Goal: Information Seeking & Learning: Understand process/instructions

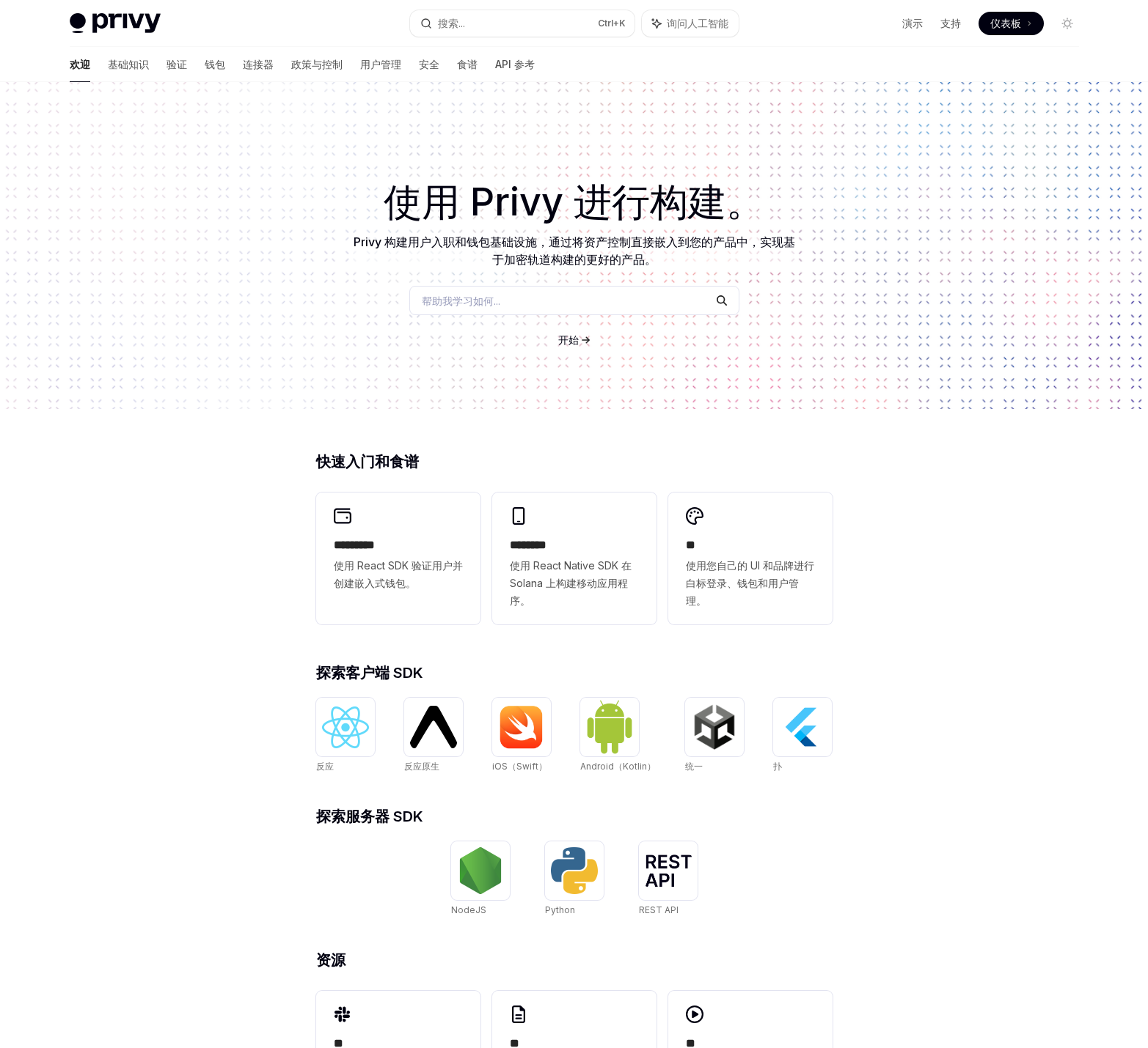
scroll to position [93, 0]
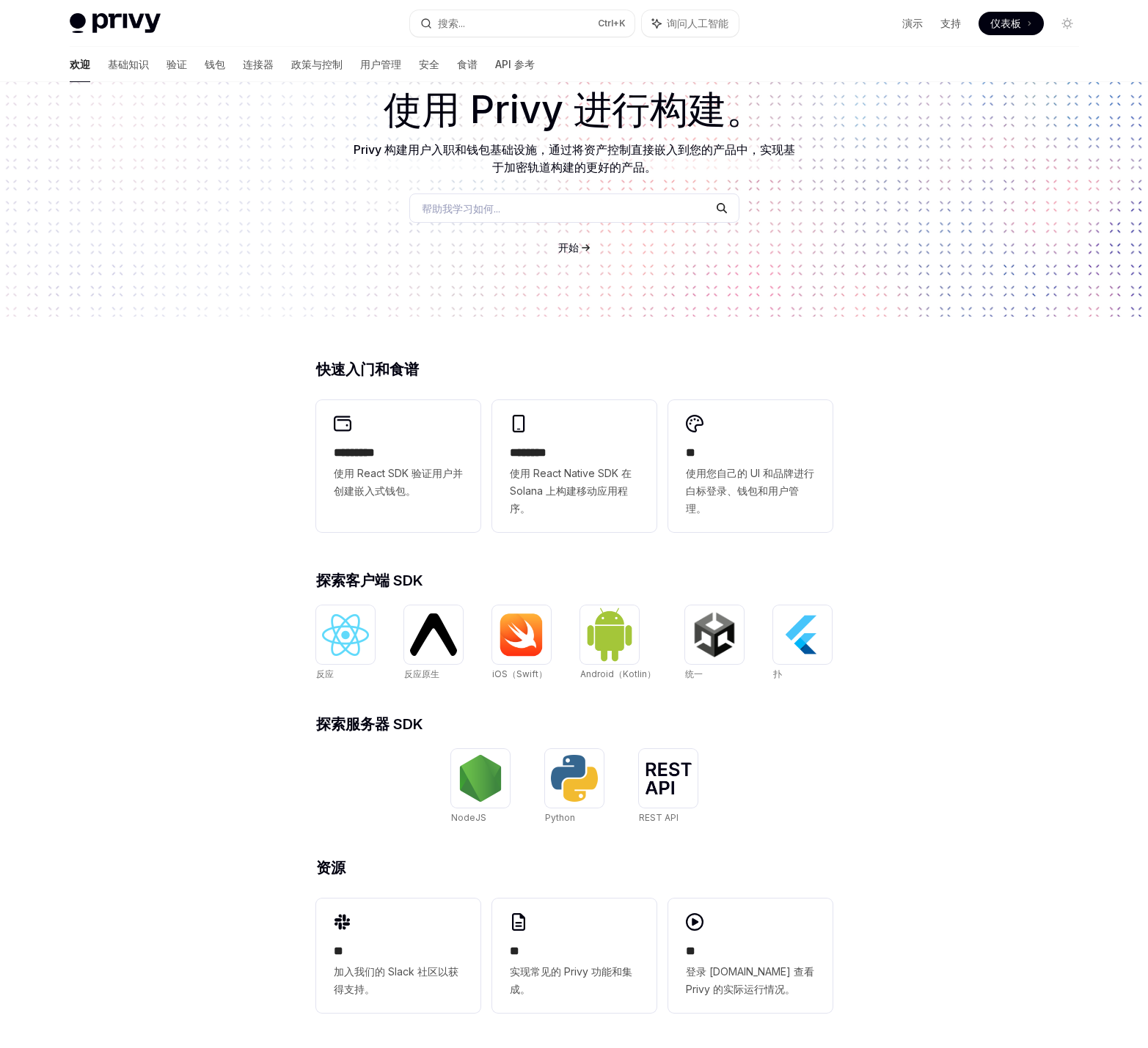
click at [546, 456] on font "********" at bounding box center [528, 452] width 37 height 11
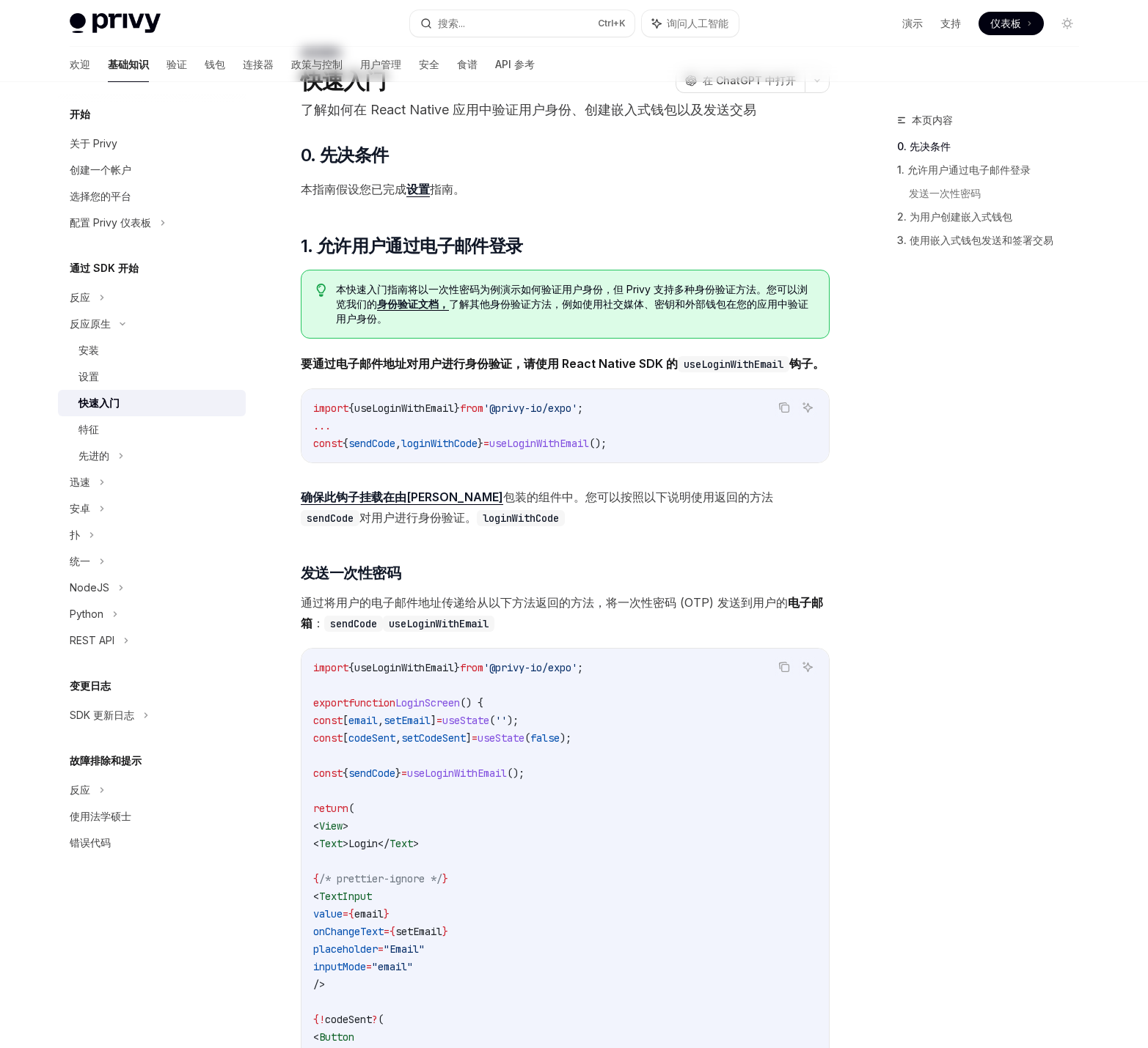
scroll to position [73, 0]
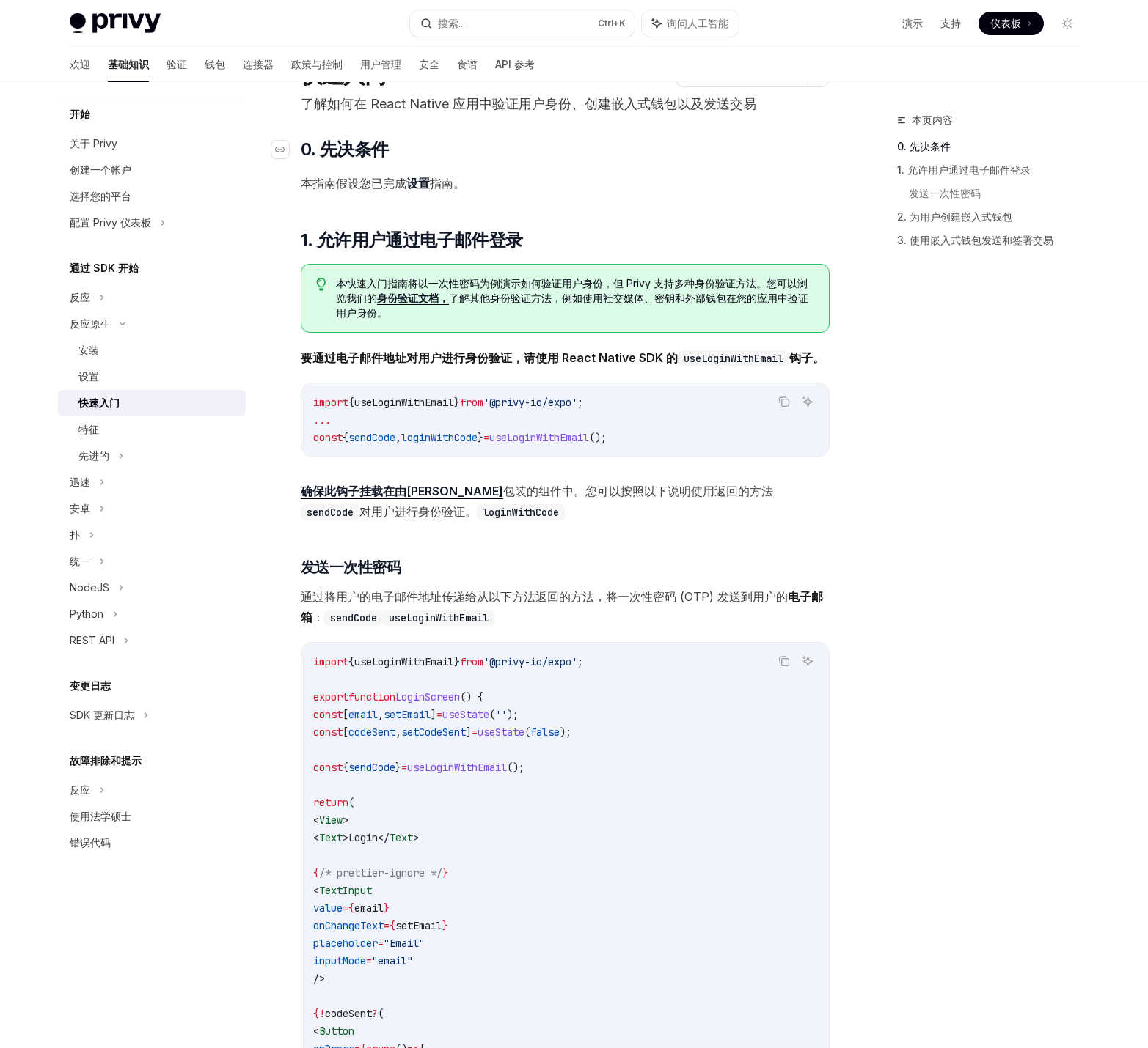
click at [706, 156] on h2 "​ 0. 先决条件" at bounding box center [564, 150] width 529 height 23
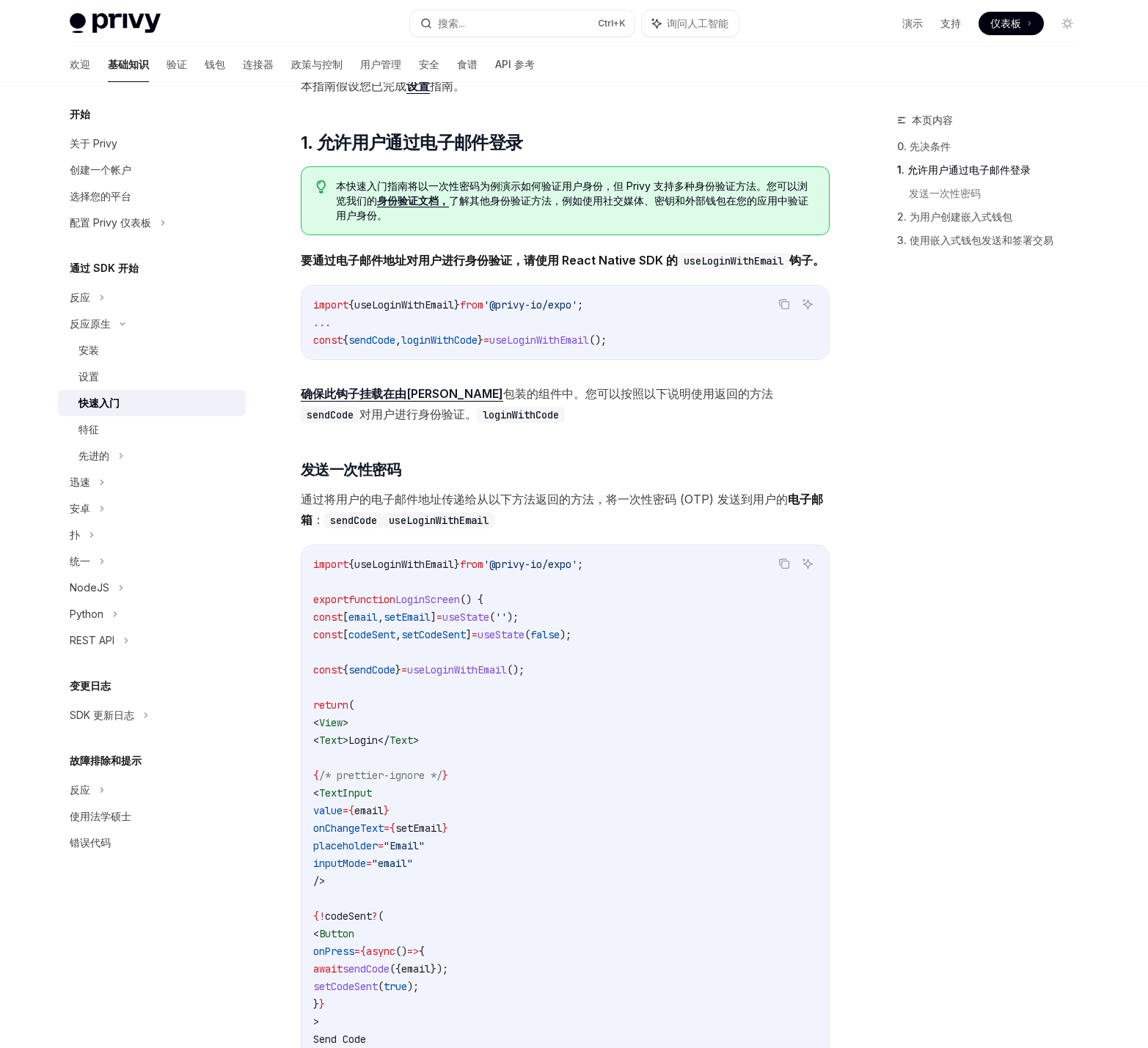
scroll to position [147, 0]
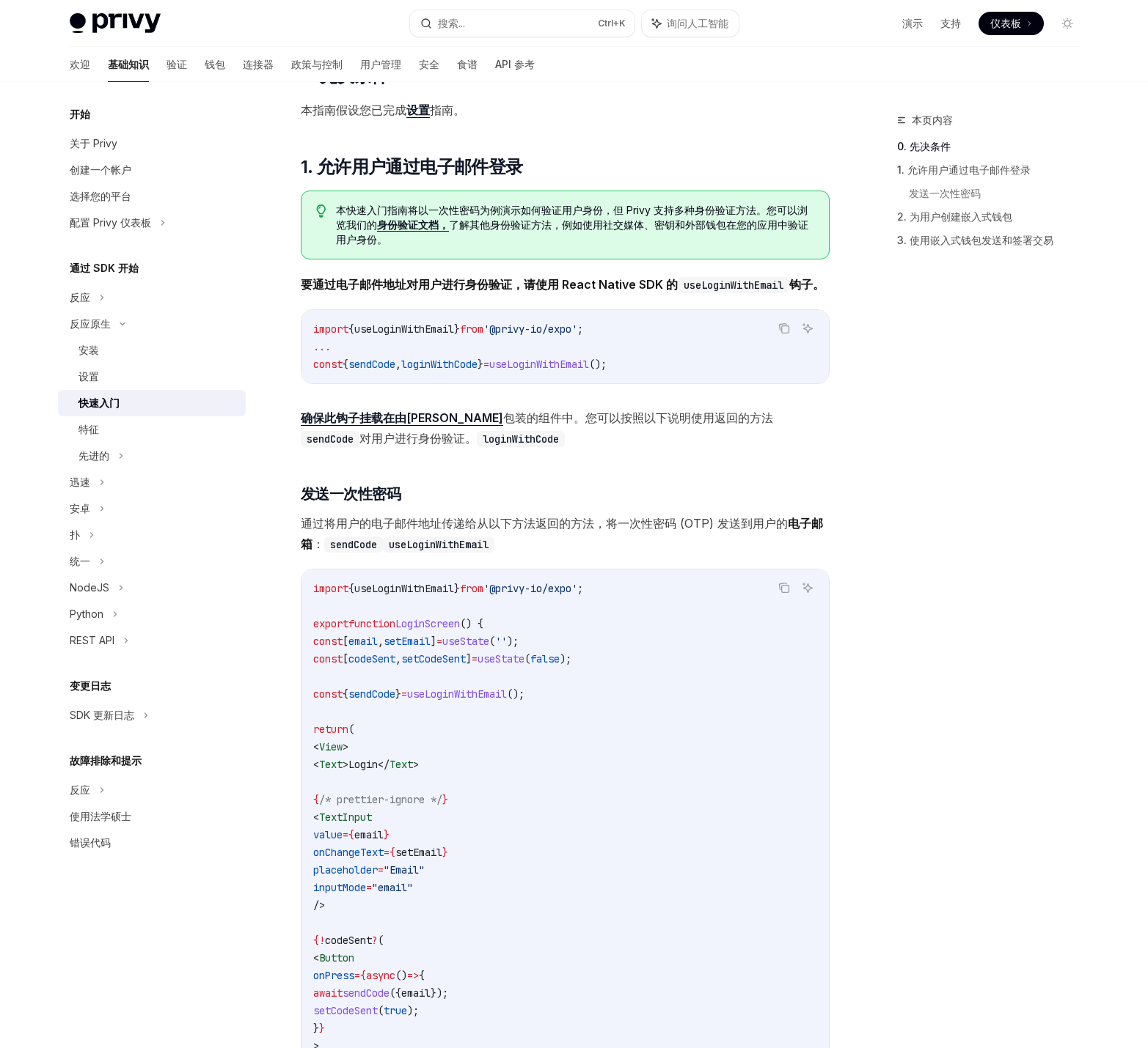
scroll to position [93, 0]
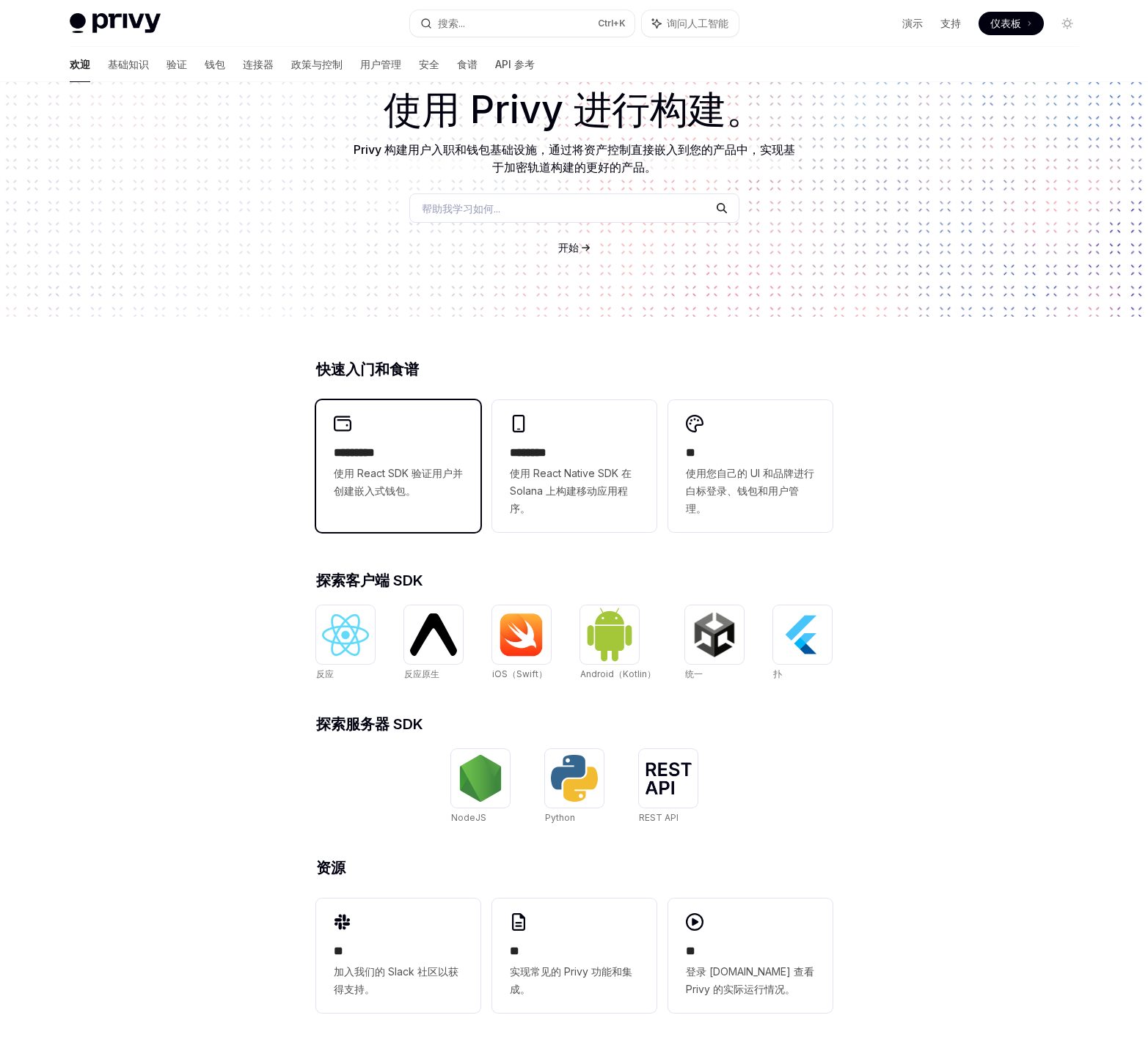
click at [389, 429] on div "********* 使用 React SDK 验证用户并创建嵌入式钱包。" at bounding box center [398, 457] width 164 height 114
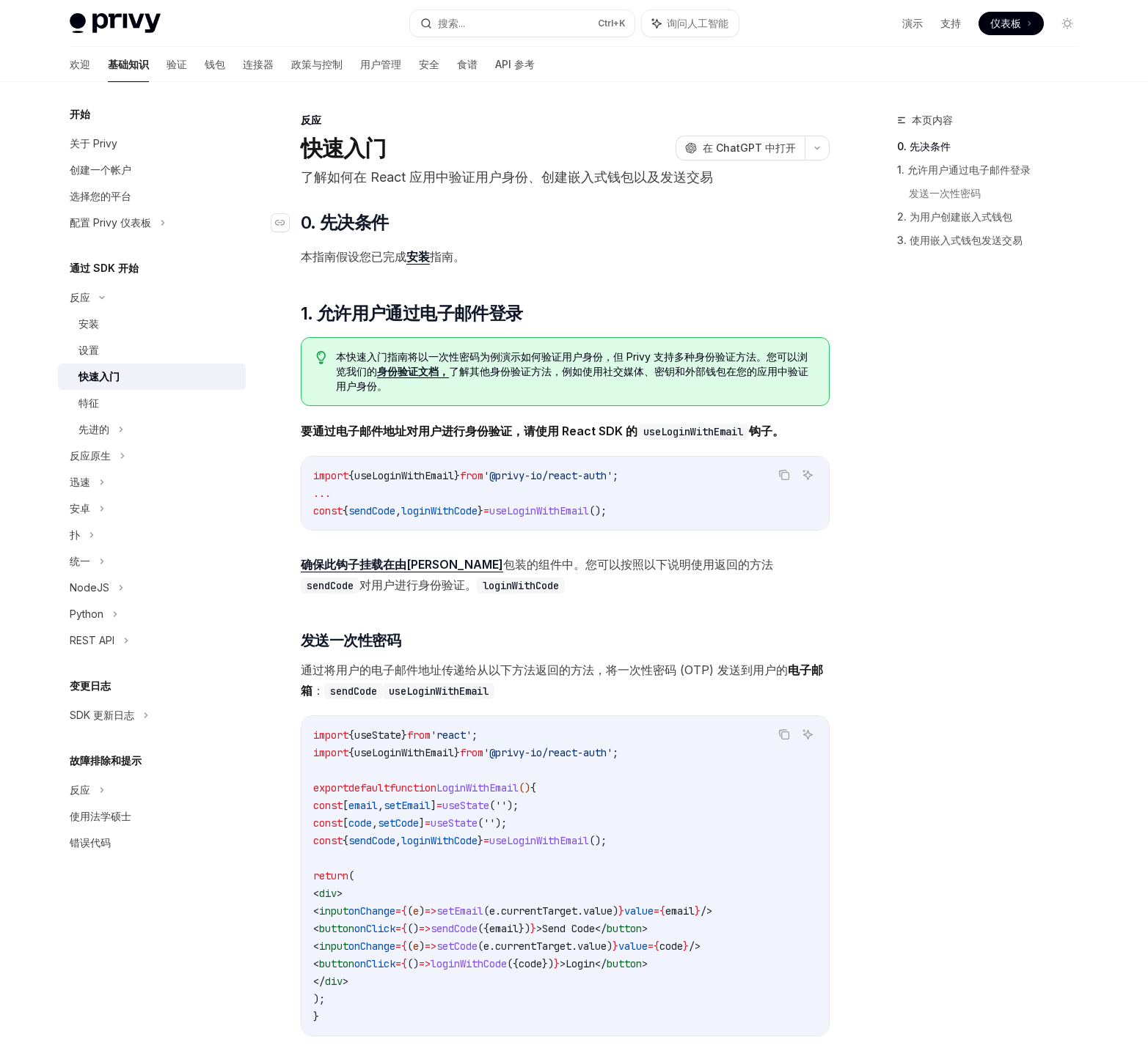
drag, startPoint x: 660, startPoint y: 237, endPoint x: 645, endPoint y: 226, distance: 18.6
click at [645, 226] on h2 "​ 0. 先决条件" at bounding box center [564, 223] width 529 height 23
click at [804, 147] on button "button" at bounding box center [817, 148] width 25 height 25
click at [560, 226] on h2 "​ 0. 先决条件" at bounding box center [564, 223] width 529 height 23
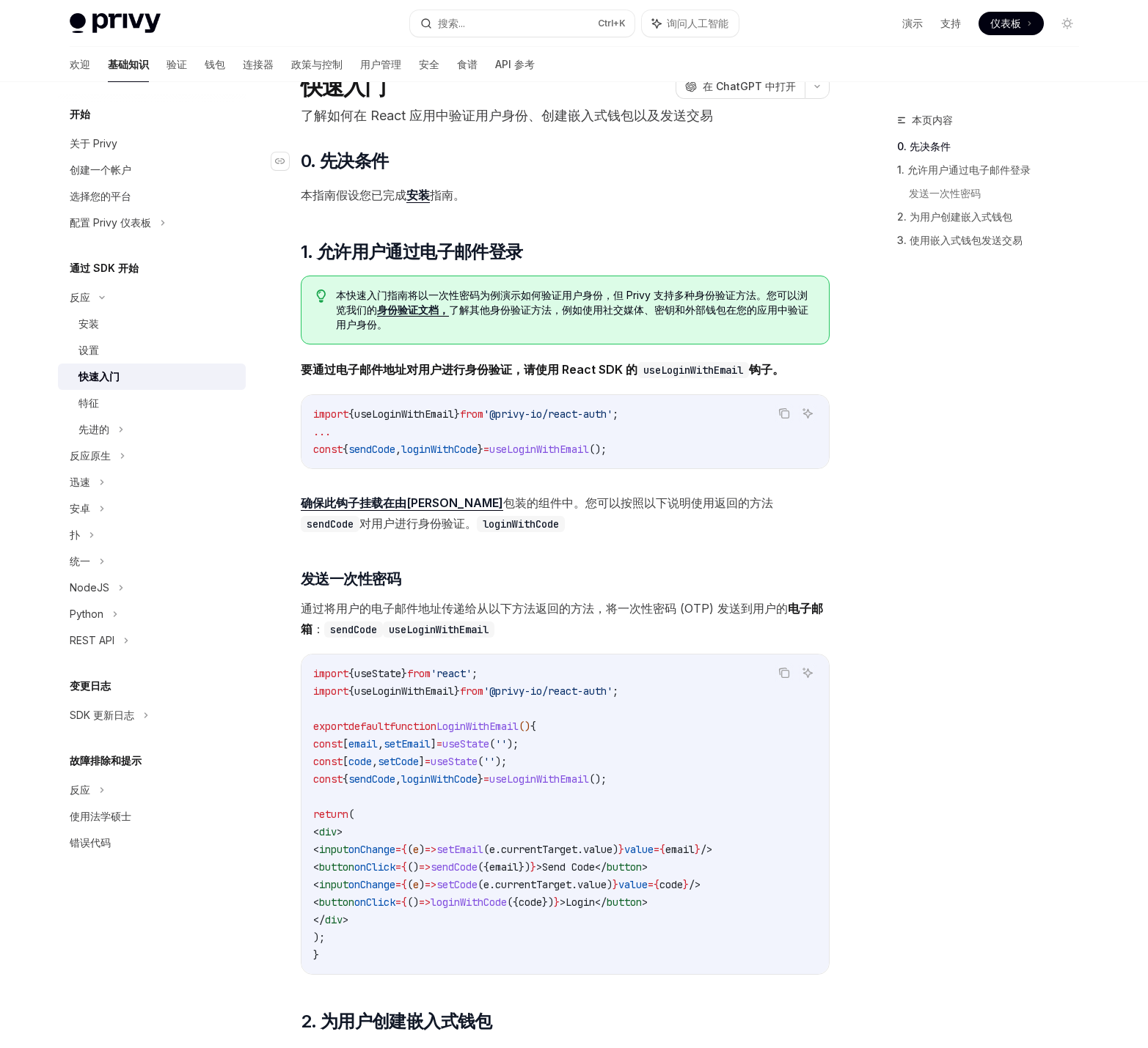
scroll to position [147, 0]
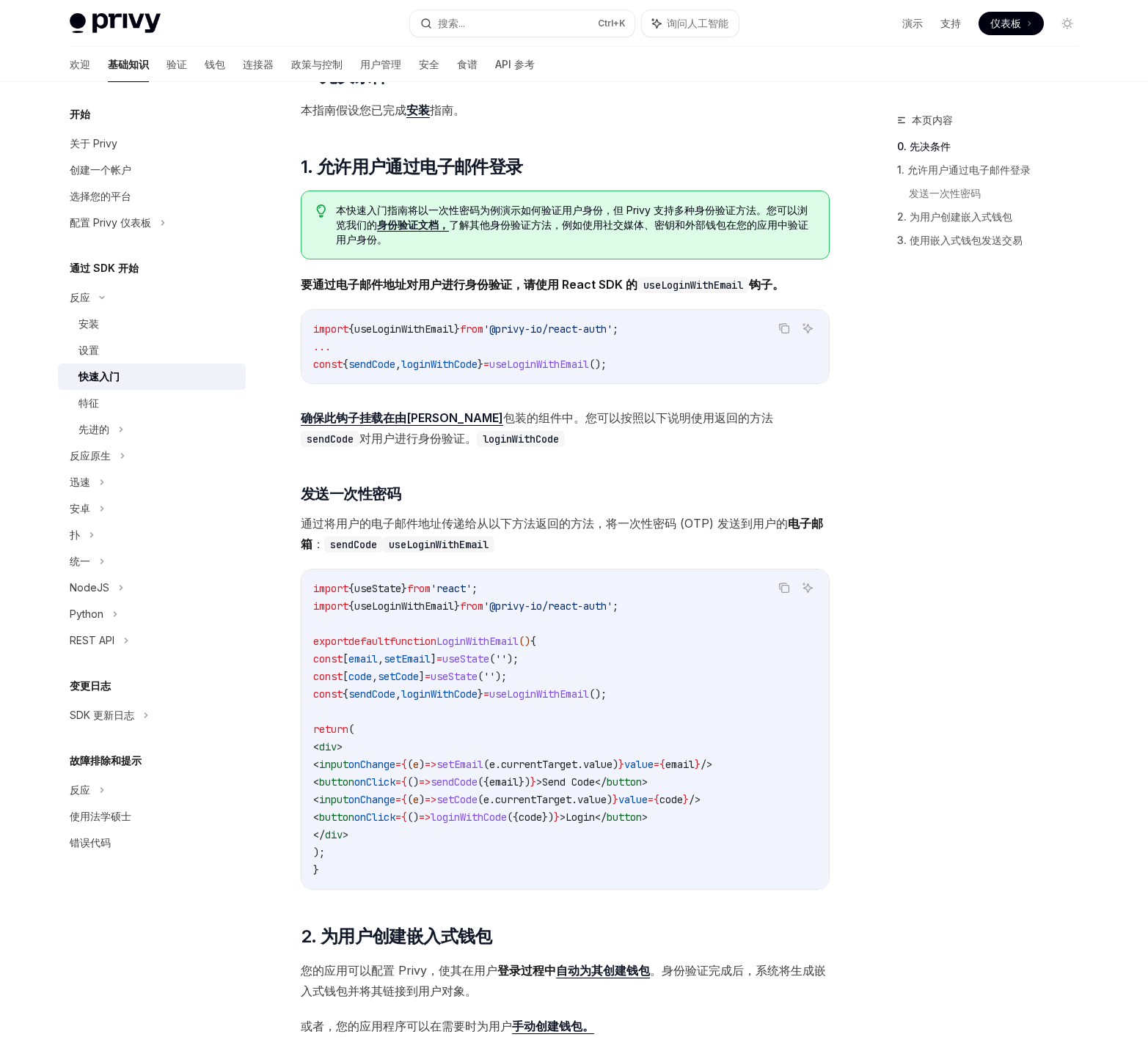
click at [557, 258] on div "本快速入门指南将以一次性密码为例演示如何验证用户身份，但 Privy 支持多种身份验证方法。您可以浏览我们的 身份验证文档， 了解其他身份验证方法，例如使用社…" at bounding box center [564, 224] width 529 height 69
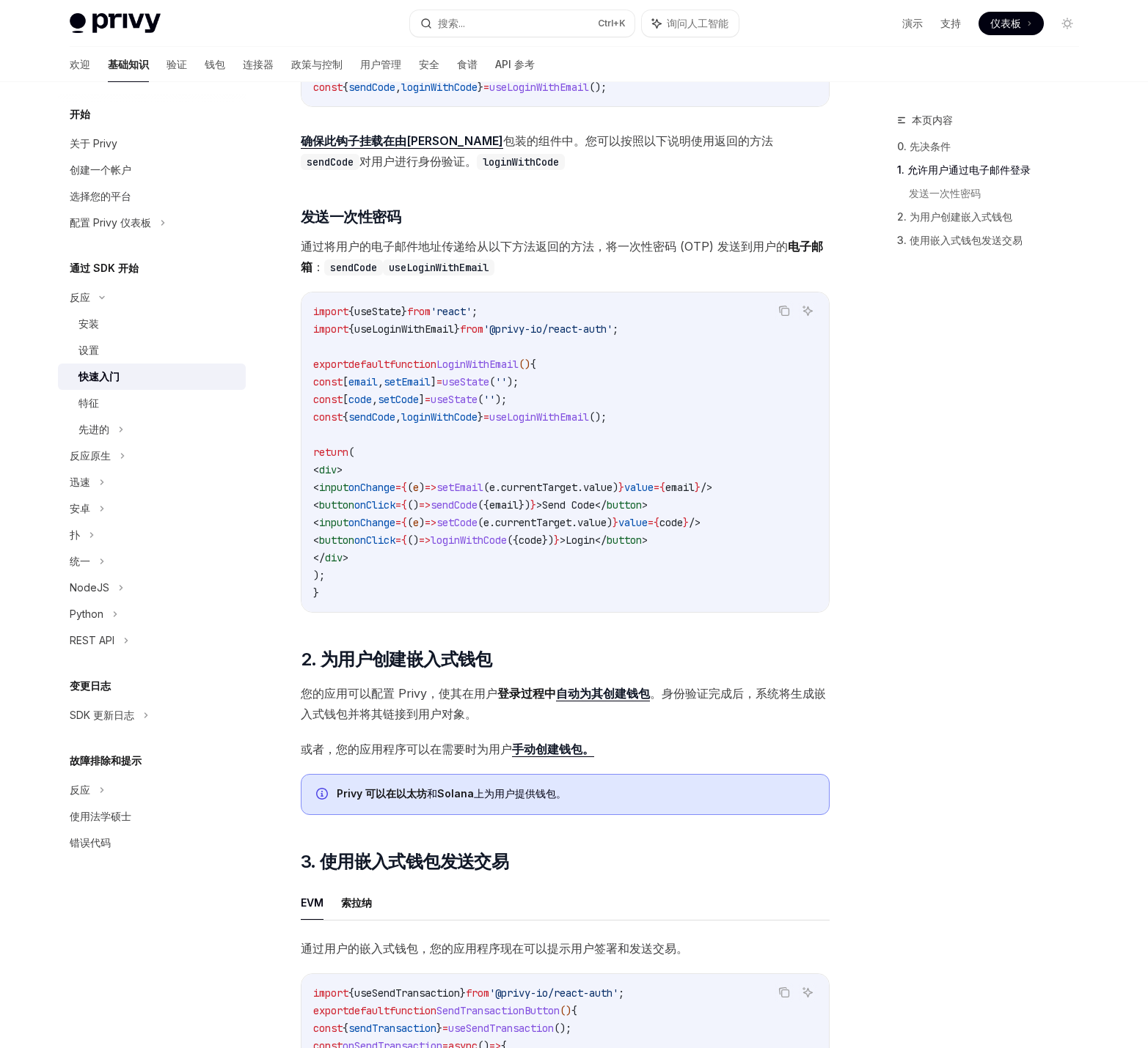
scroll to position [439, 0]
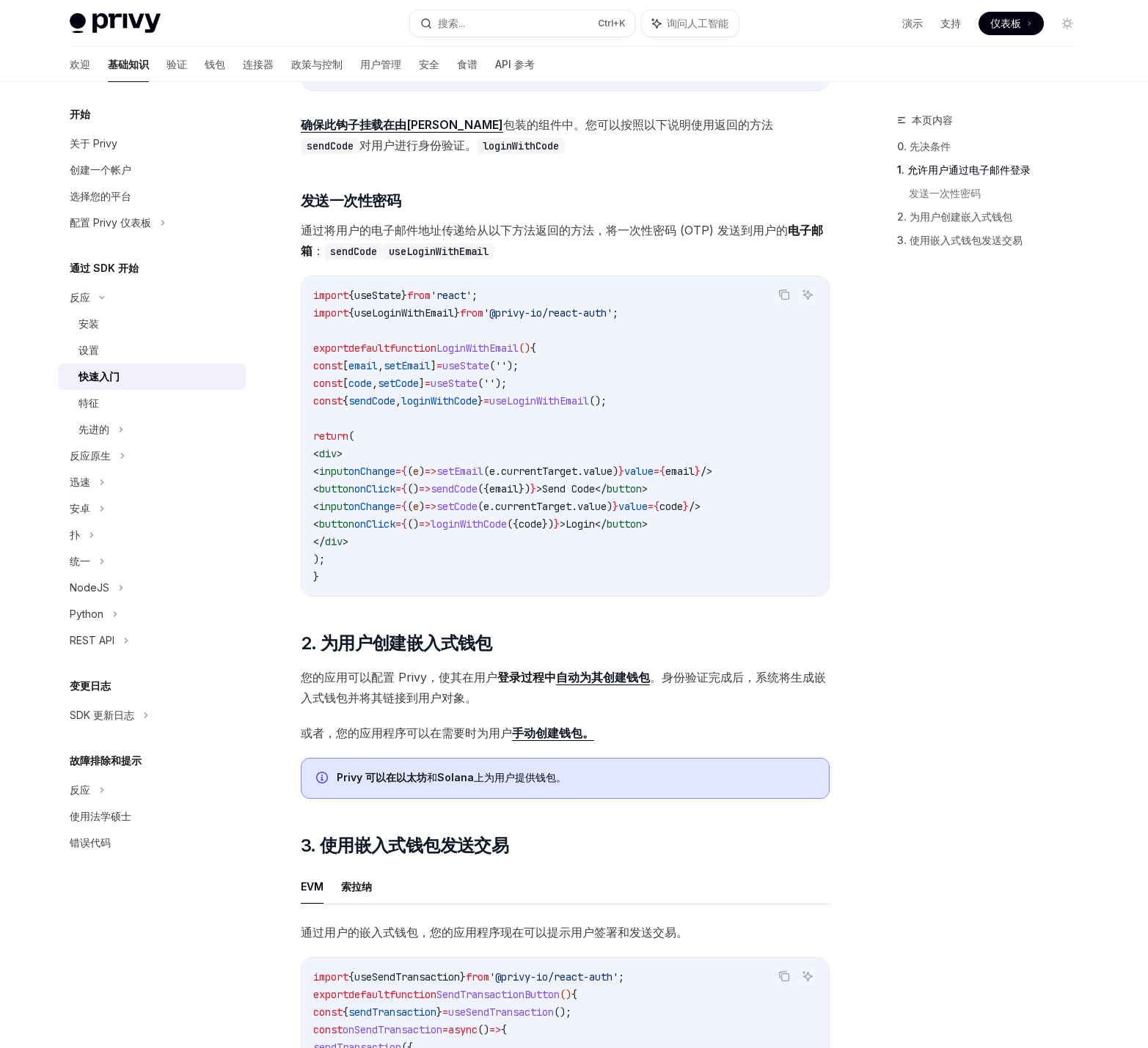
click at [557, 258] on span "通过将用户的电子邮件地址传递给从以下 方法返回的方法 ，将一次性密码 (OTP) 发送到用户的 电子邮箱 ： sendCode useLoginWithEma…" at bounding box center [564, 241] width 529 height 41
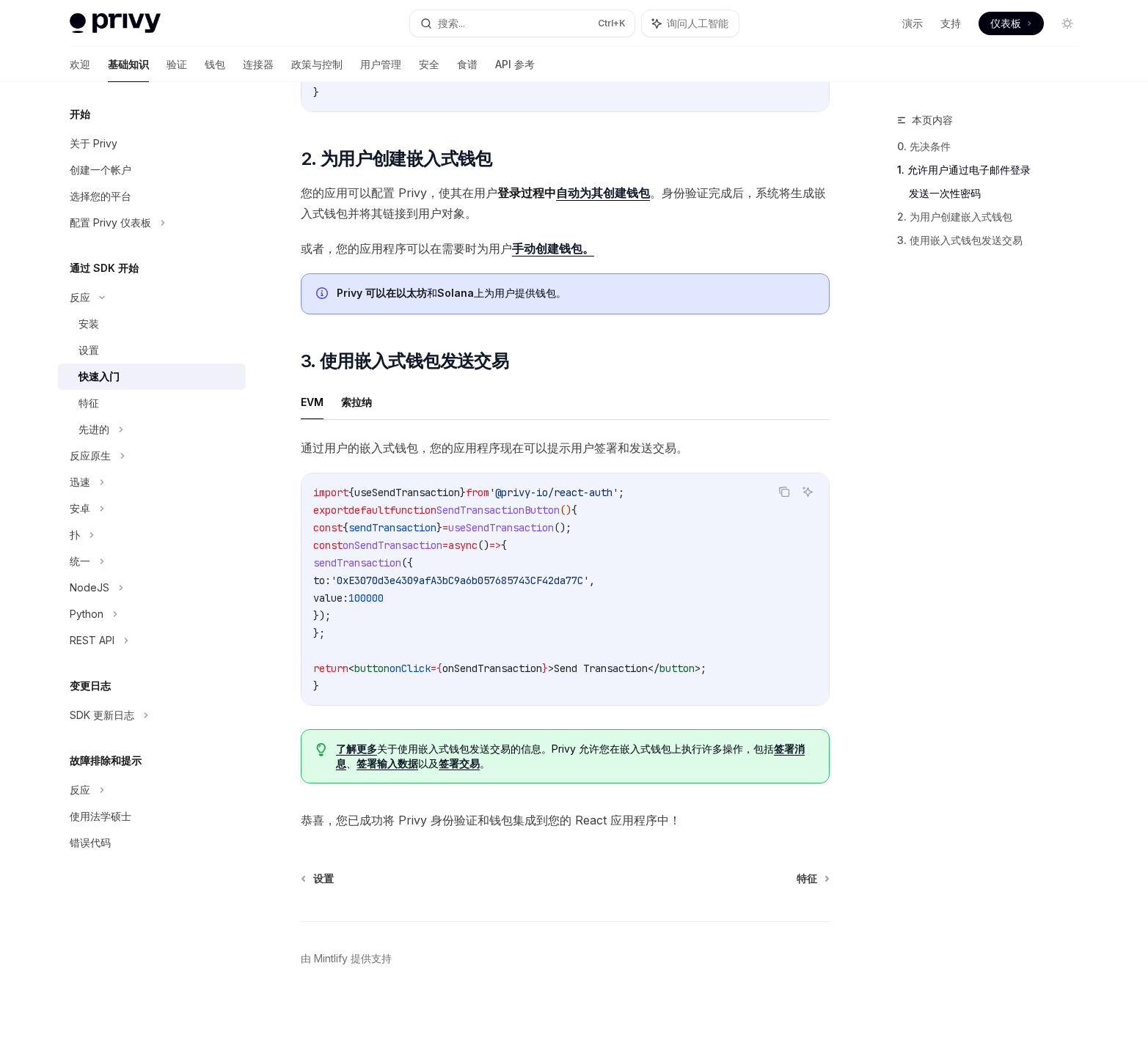
scroll to position [941, 0]
drag, startPoint x: 628, startPoint y: 347, endPoint x: 622, endPoint y: 340, distance: 9.2
click at [622, 350] on h2 "​ 3. 使用嵌入式钱包发送交易" at bounding box center [564, 361] width 529 height 23
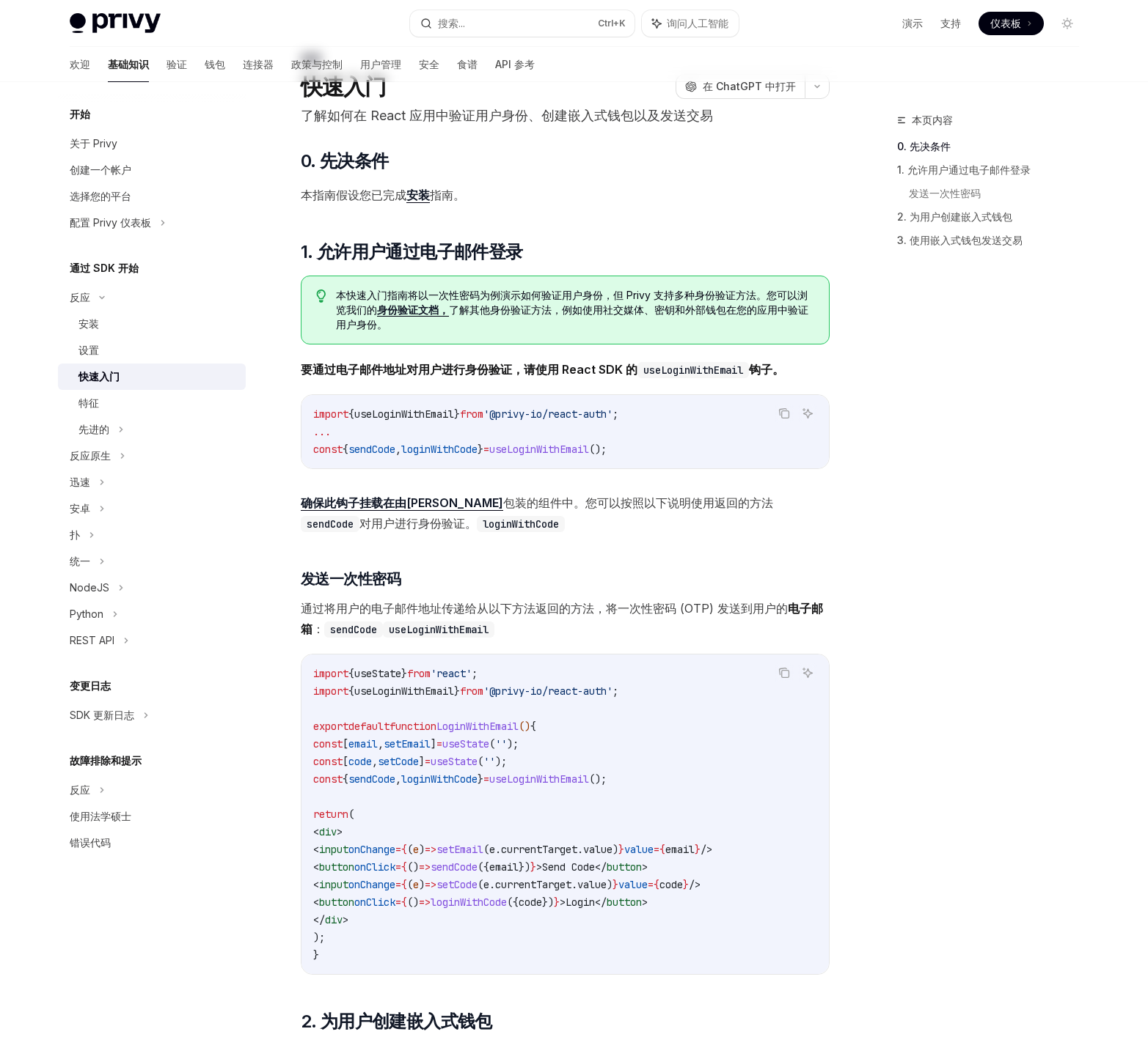
scroll to position [0, 0]
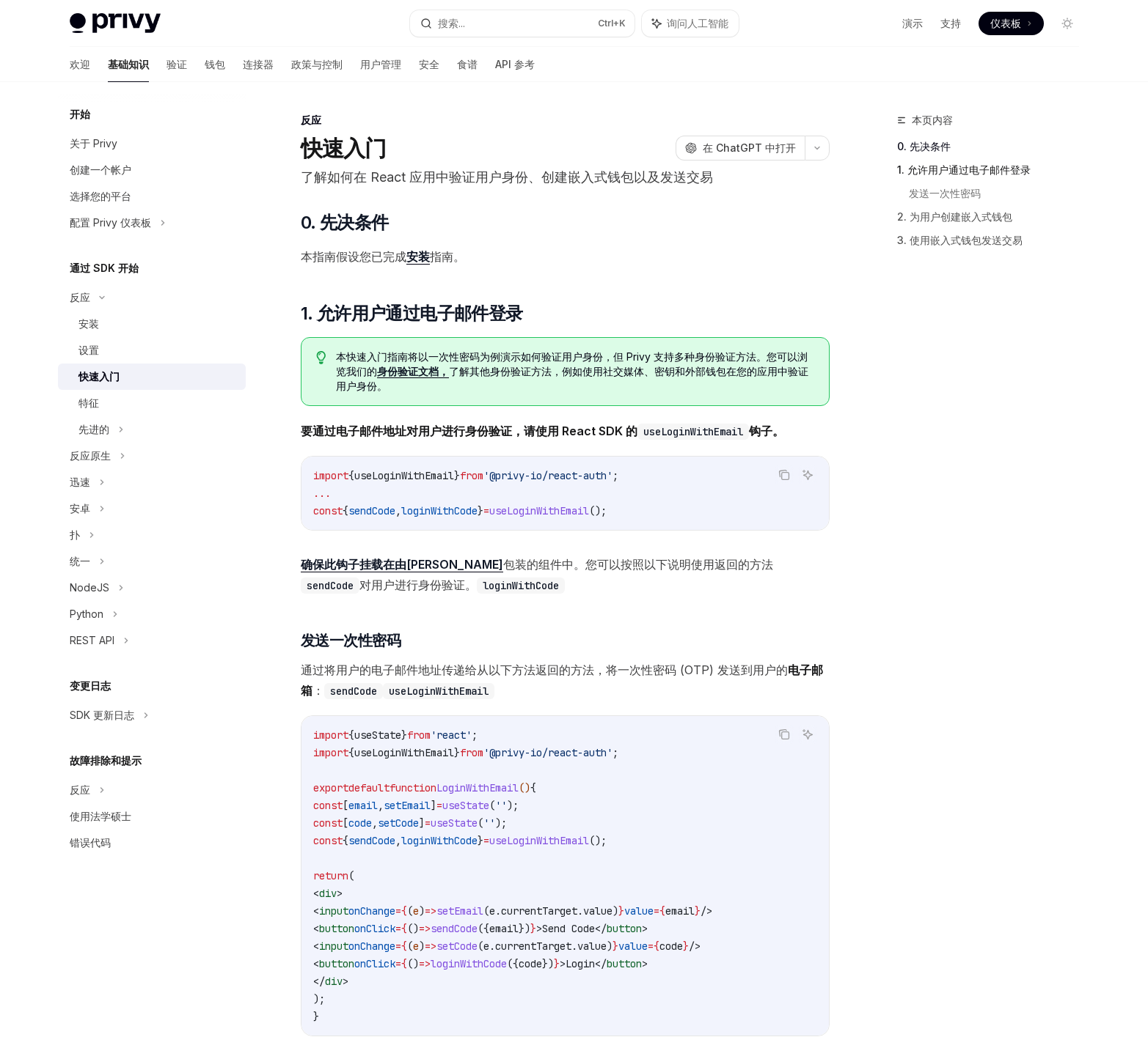
click at [1000, 168] on font "1. 允许用户通过电子邮件登录" at bounding box center [963, 169] width 133 height 13
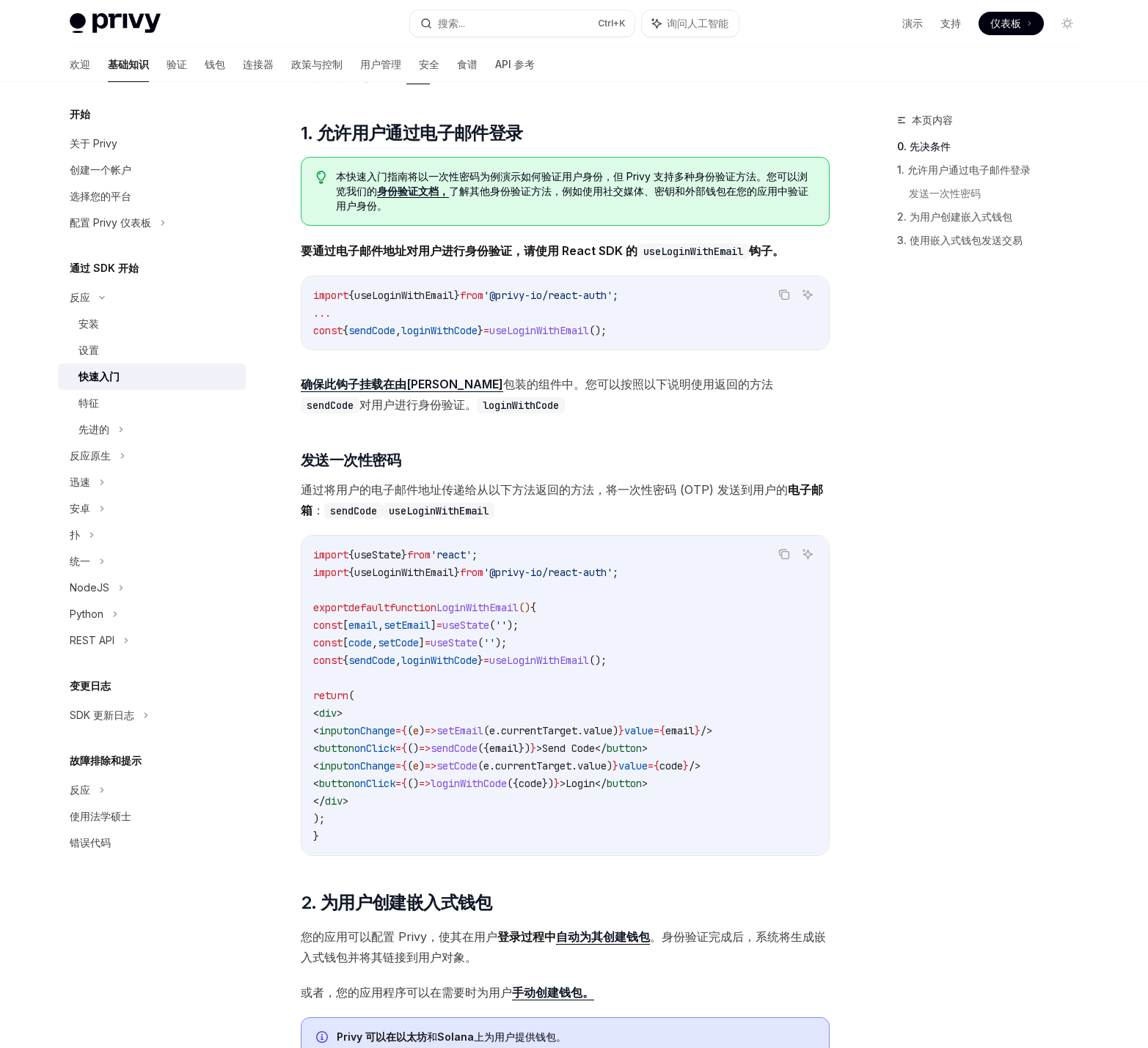
scroll to position [190, 0]
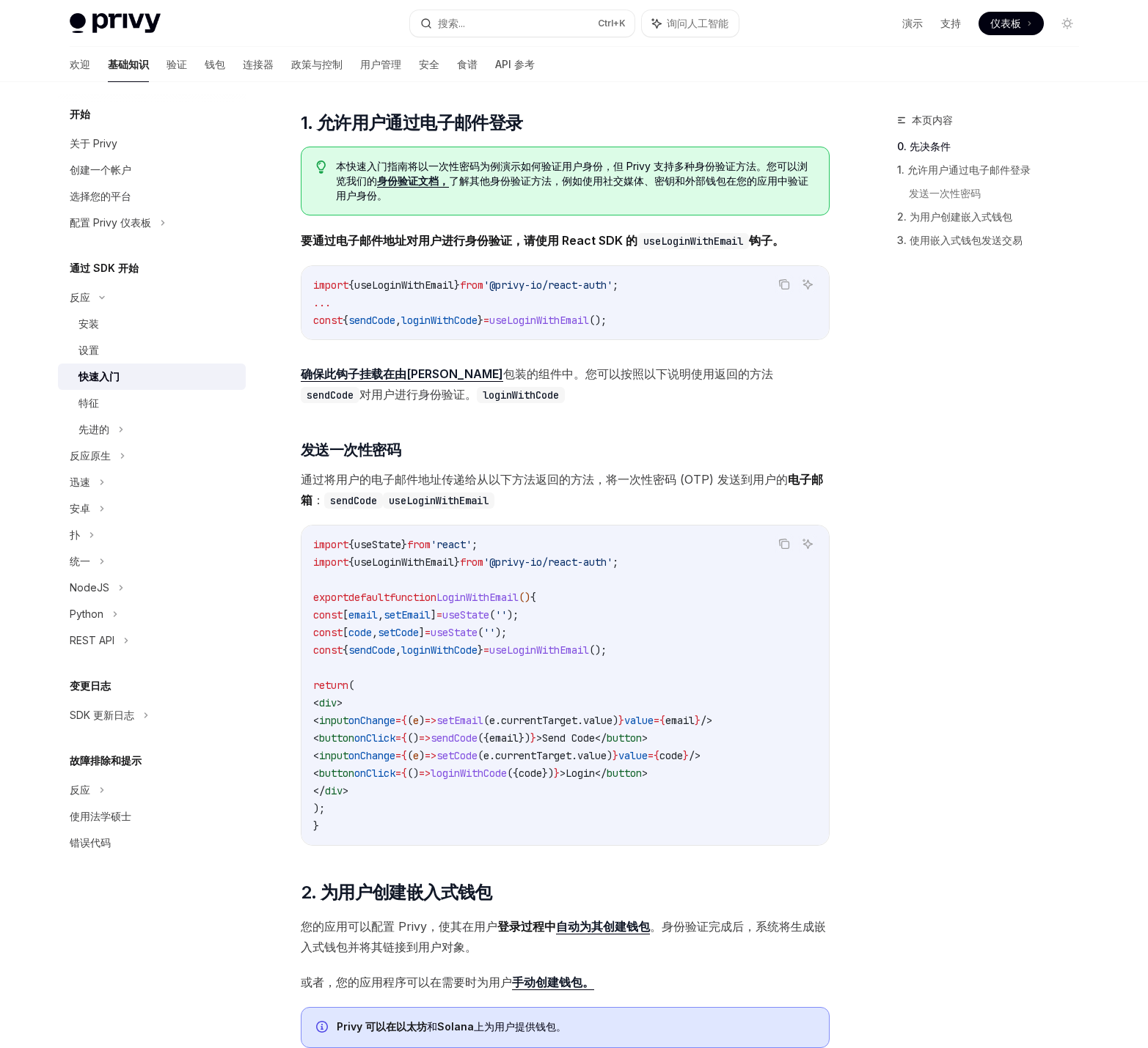
drag, startPoint x: 746, startPoint y: 119, endPoint x: 720, endPoint y: 105, distance: 29.5
click at [720, 105] on div "​ 0. 先决条件 本指南假设您已完成 安装 指南。 ​ 1. 允许用户通过电子邮件登录 本快速入门指南将以一次性密码为例演示如何验证用户身份，但 Privy…" at bounding box center [564, 792] width 529 height 1544
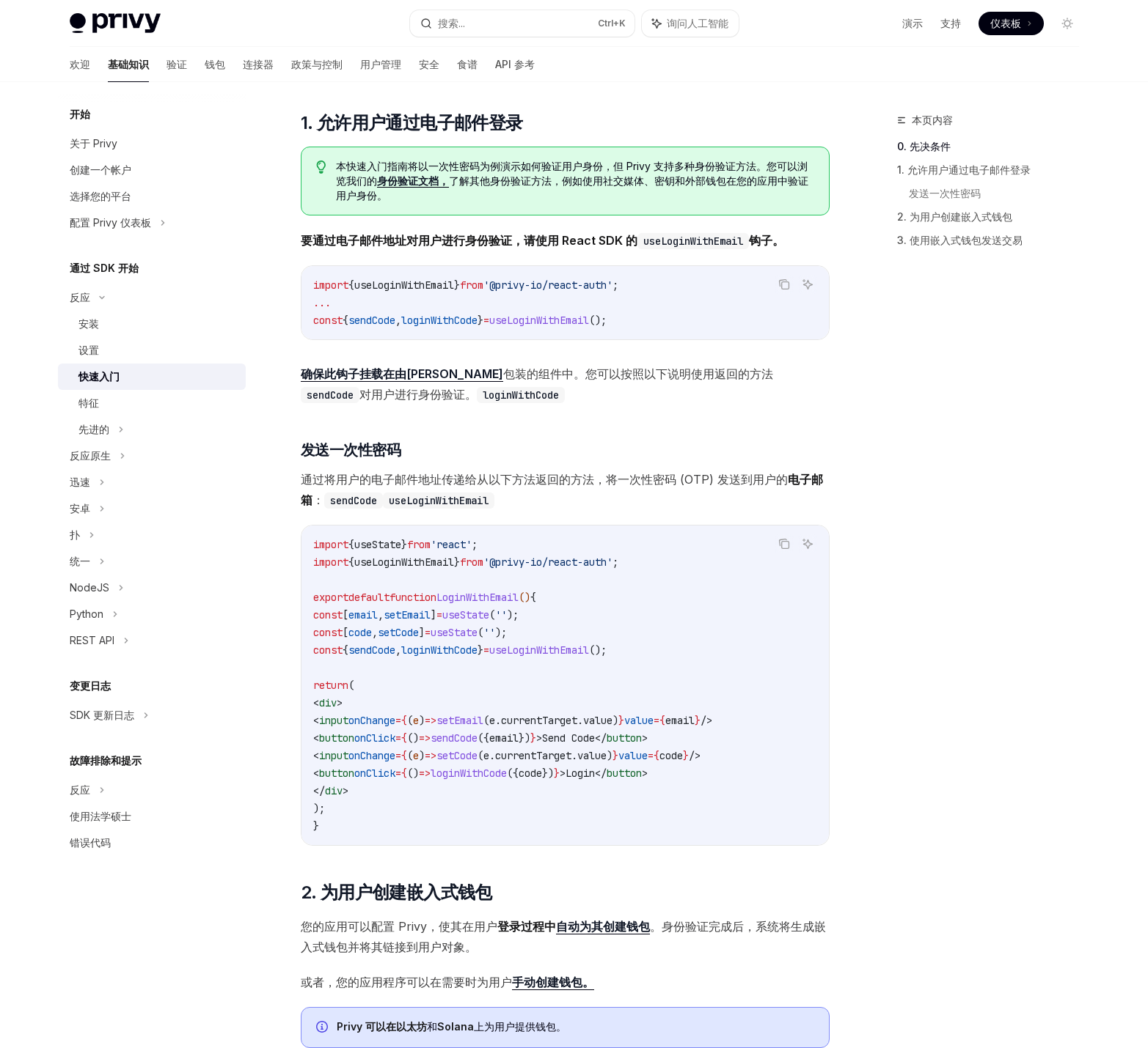
click at [720, 105] on div "​ 0. 先决条件 本指南假设您已完成 安装 指南。 ​ 1. 允许用户通过电子邮件登录 本快速入门指南将以一次性密码为例演示如何验证用户身份，但 Privy…" at bounding box center [564, 792] width 529 height 1544
click at [399, 384] on span "确保此钩子挂载在由PrivyProvider 包装的组件中。您可以 按照以下说明 使用返回的方法 sendCode 对用户进行身份验证。 loginWithC…" at bounding box center [564, 383] width 529 height 41
click at [394, 375] on font "确保此钩子挂载在由[PERSON_NAME]" at bounding box center [401, 373] width 202 height 14
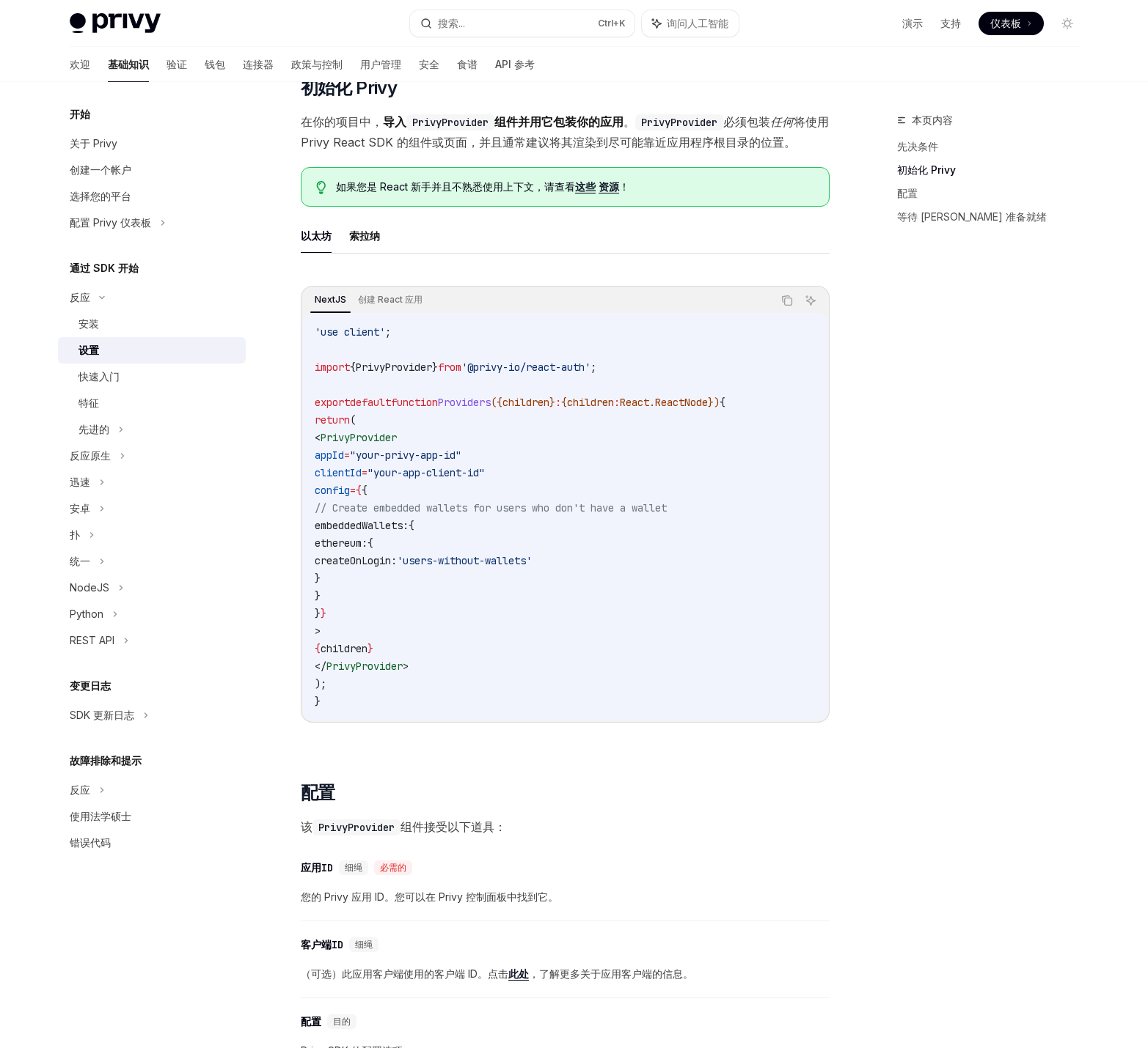
type textarea "*"
click at [522, 220] on ul "以太坊 [PERSON_NAME]纳" at bounding box center [564, 236] width 529 height 35
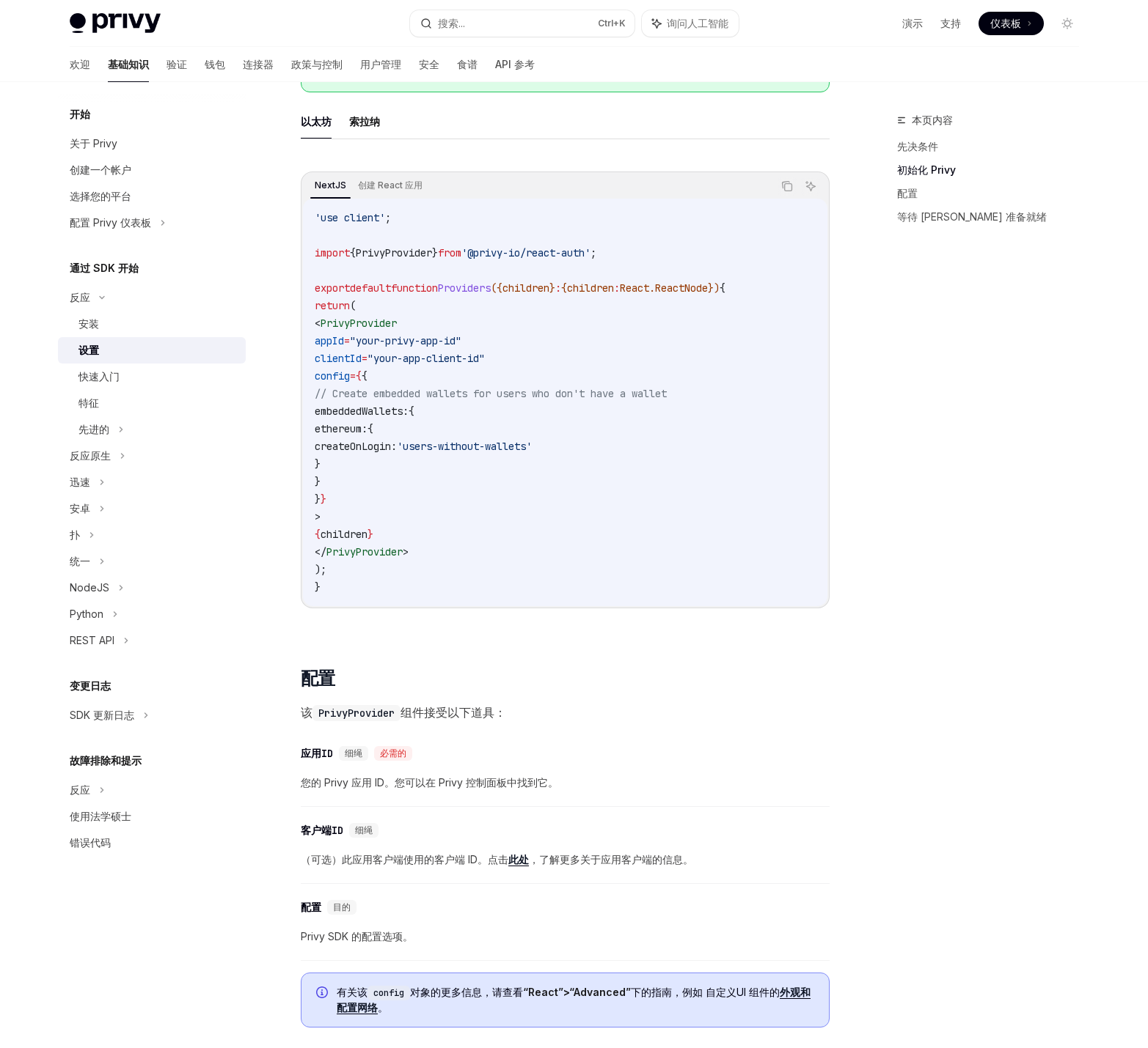
scroll to position [181, 0]
